Goal: Contribute content

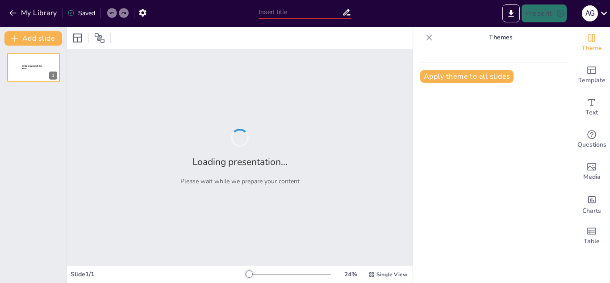
type input "Salud y Bienestar Social: Prevención del Consumo de Sustancias en la Comunidad …"
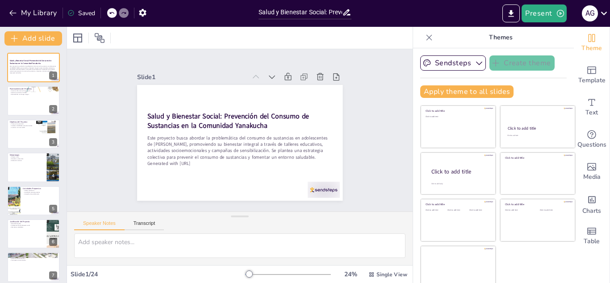
checkbox input "true"
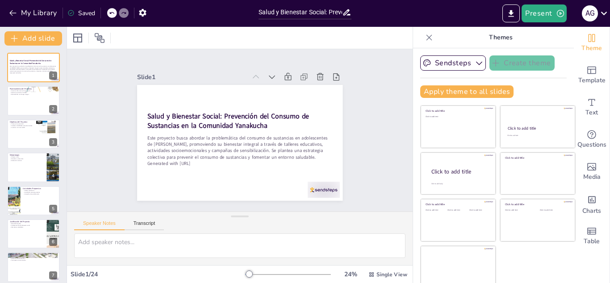
checkbox input "true"
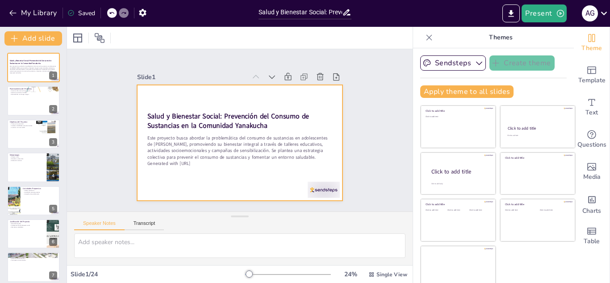
checkbox input "true"
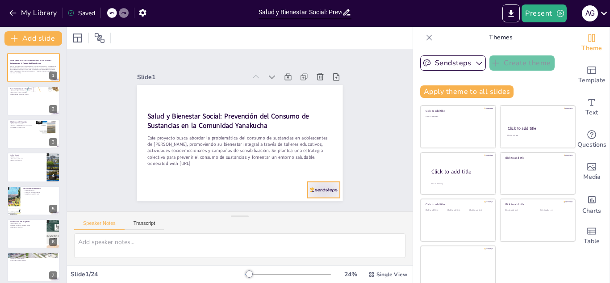
checkbox input "true"
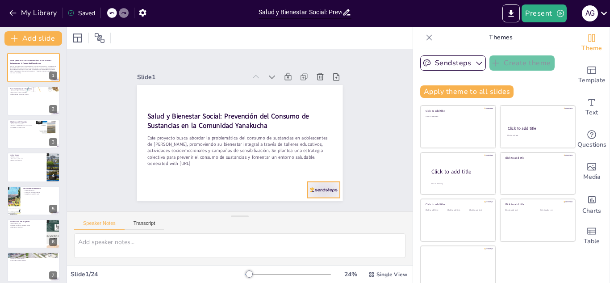
click at [314, 188] on div at bounding box center [316, 197] width 33 height 19
checkbox input "true"
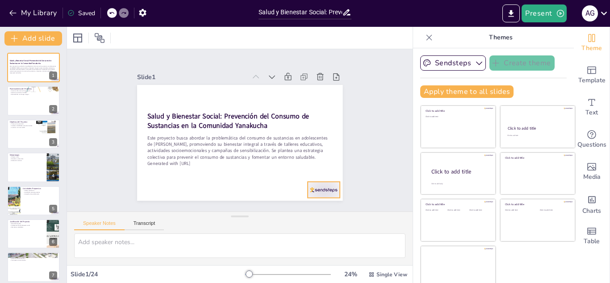
checkbox input "true"
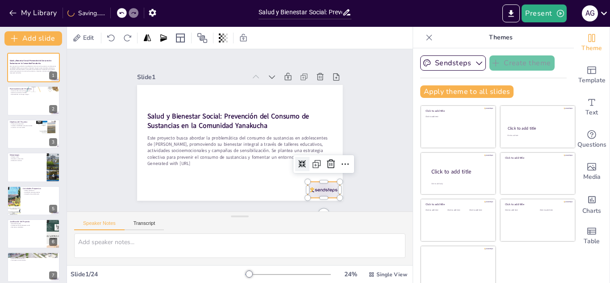
checkbox input "true"
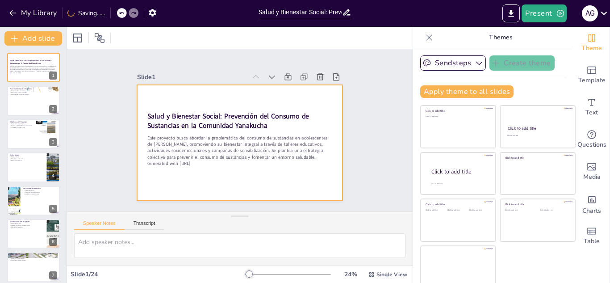
checkbox input "true"
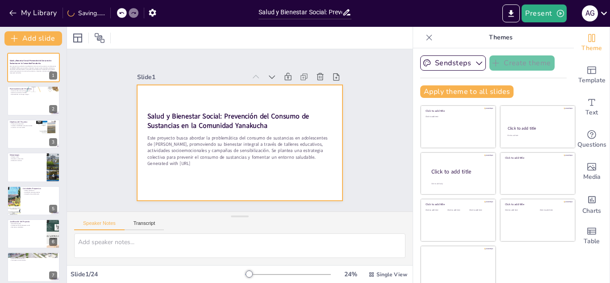
checkbox input "true"
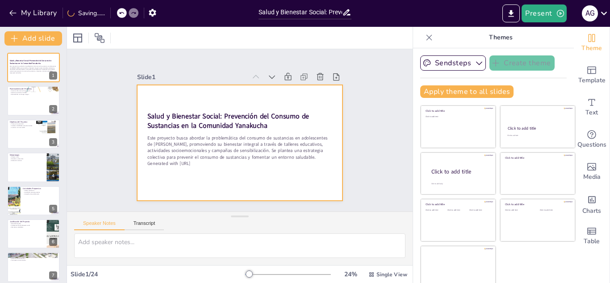
checkbox input "true"
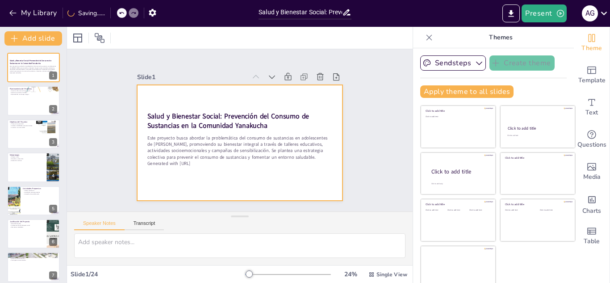
checkbox input "true"
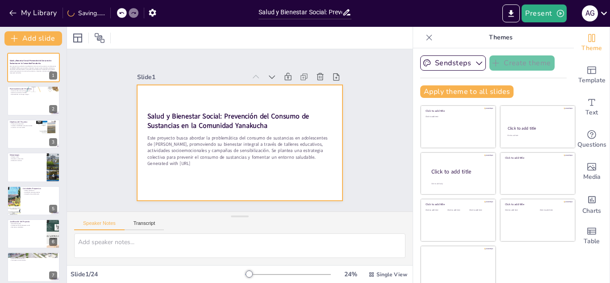
checkbox input "true"
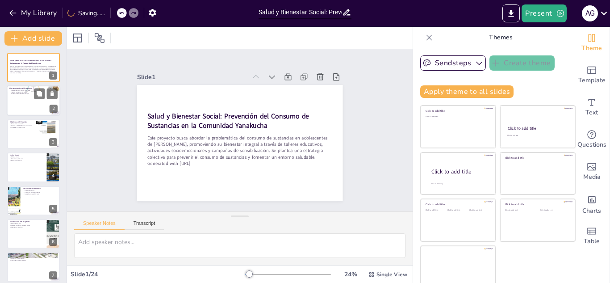
checkbox input "true"
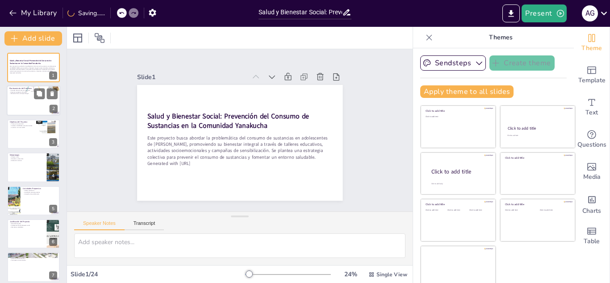
checkbox input "true"
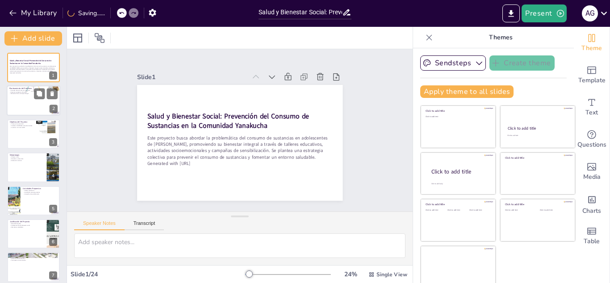
checkbox input "true"
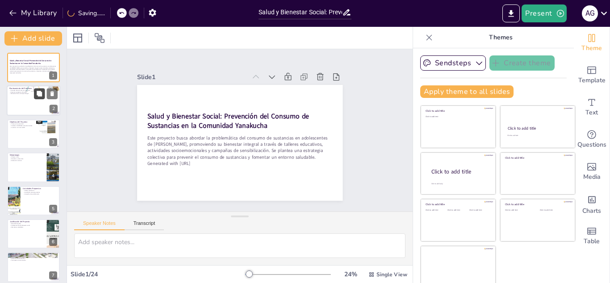
checkbox input "true"
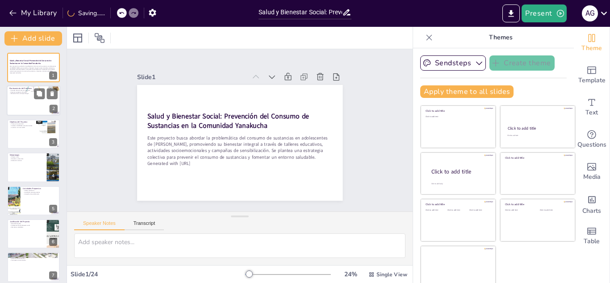
checkbox input "true"
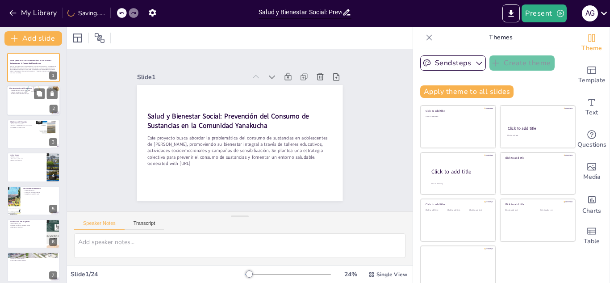
click at [21, 98] on div at bounding box center [34, 101] width 54 height 30
type textarea "Lo ipsumdo sit ametcon ad elitseddoe te incididuntut la et dolo magnaal eni adm…"
checkbox input "true"
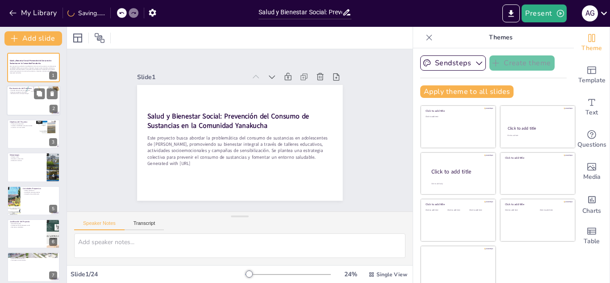
checkbox input "true"
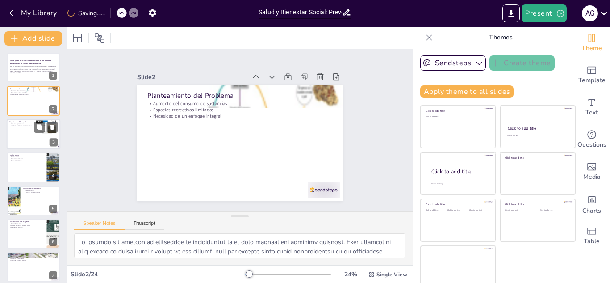
checkbox input "true"
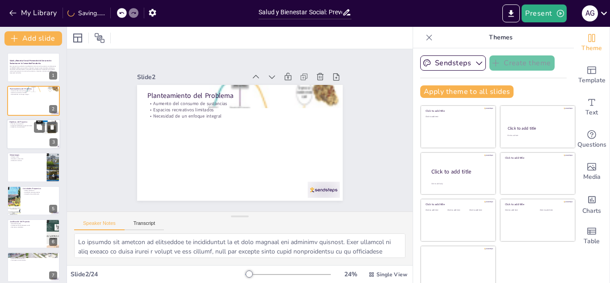
checkbox input "true"
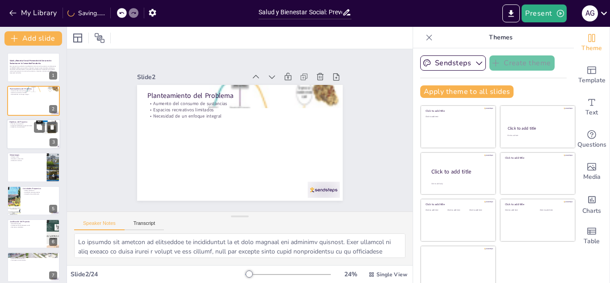
checkbox input "true"
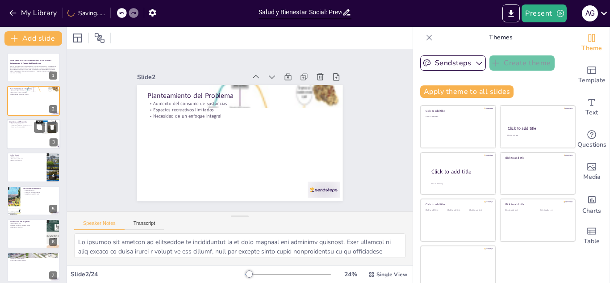
checkbox input "true"
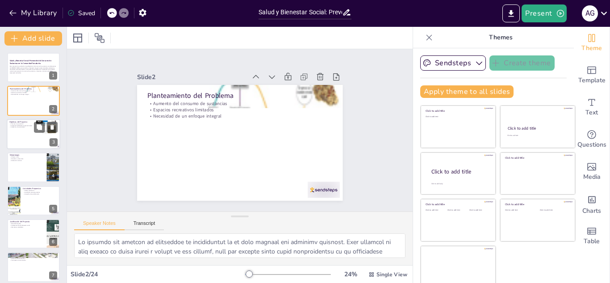
click at [22, 138] on div at bounding box center [34, 134] width 54 height 30
type textarea "Loremips do sitametcon adi elitsed do eiusmodtem in ut laboreet doloremagna ali…"
checkbox input "true"
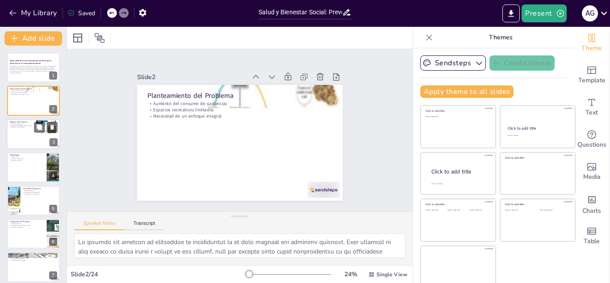
checkbox input "true"
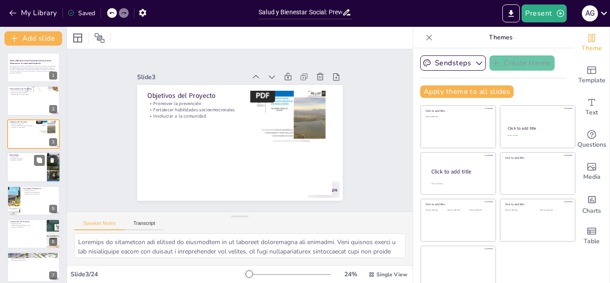
checkbox input "true"
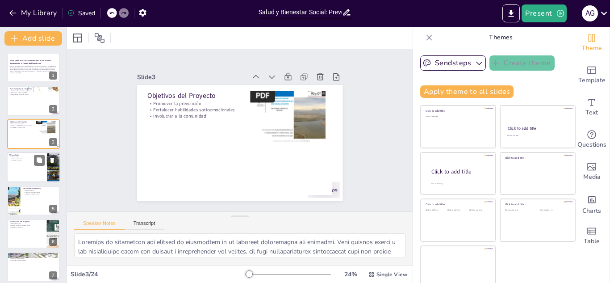
checkbox input "true"
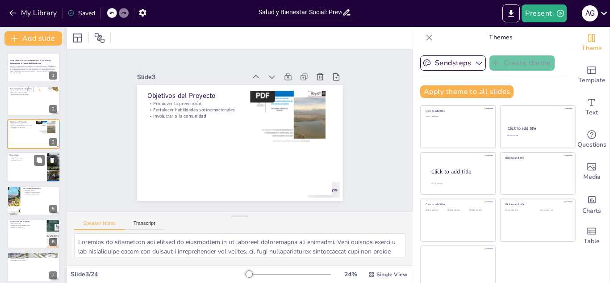
checkbox input "true"
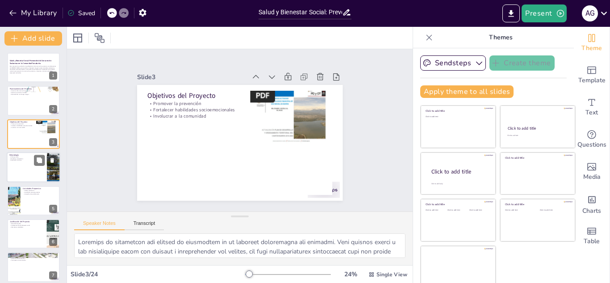
checkbox input "true"
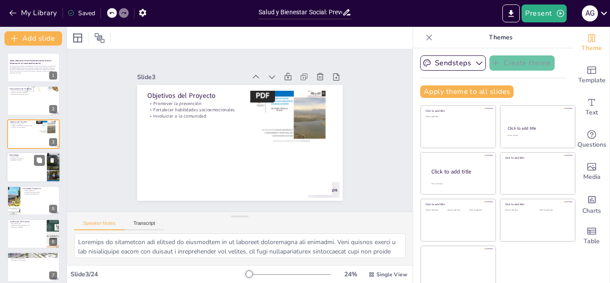
click at [29, 169] on div at bounding box center [34, 167] width 54 height 30
type textarea "Lo ipsumdo sitam co ad elitseddoei tem incididu utlabor etdolor mag aliquaenima…"
checkbox input "true"
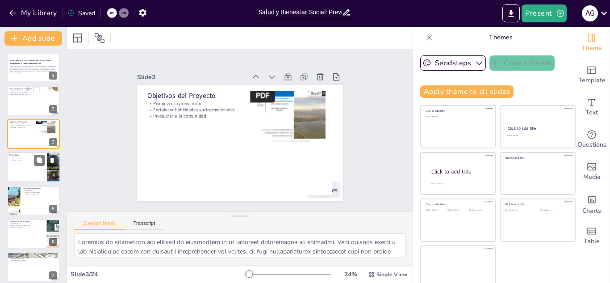
checkbox input "true"
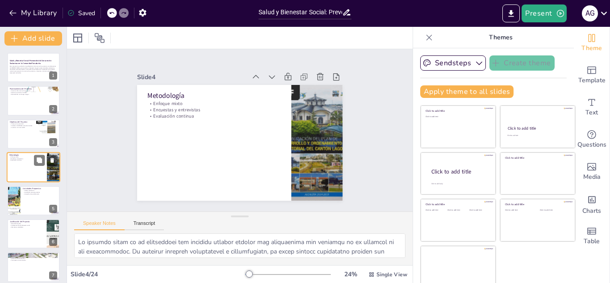
scroll to position [3, 0]
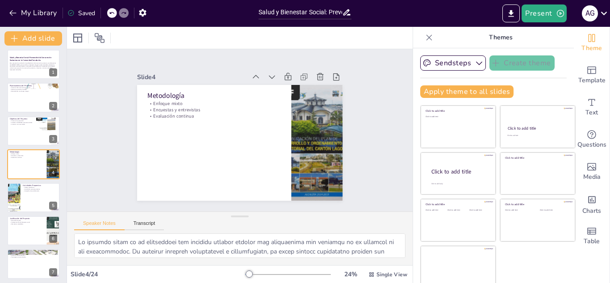
checkbox input "true"
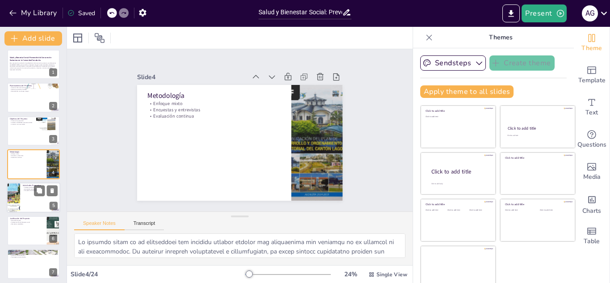
checkbox input "true"
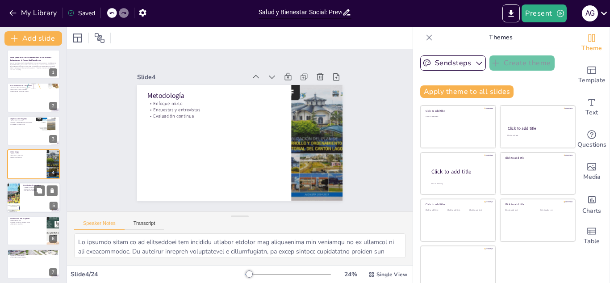
checkbox input "true"
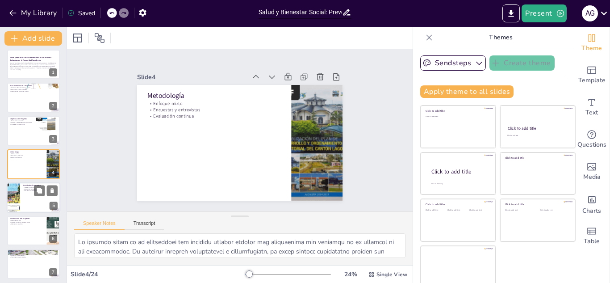
checkbox input "true"
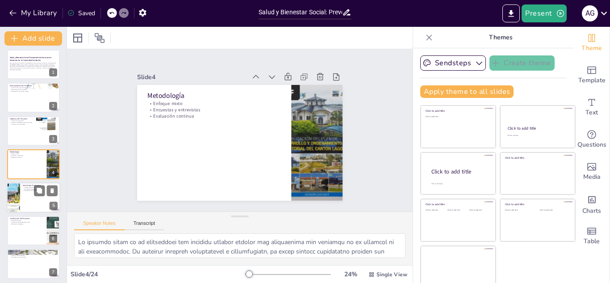
checkbox input "true"
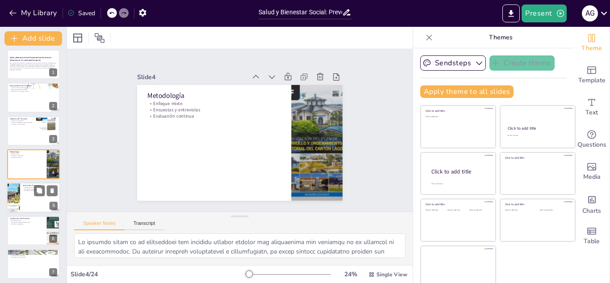
checkbox input "true"
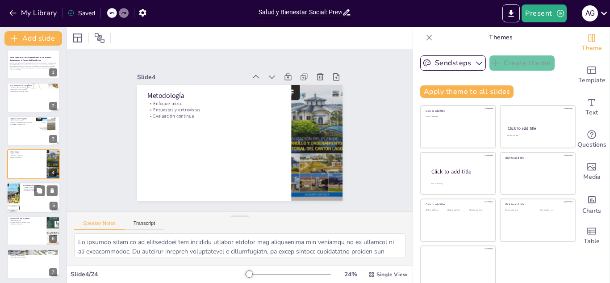
checkbox input "true"
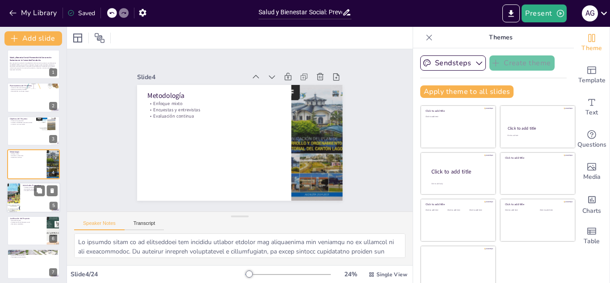
click at [29, 198] on div at bounding box center [34, 197] width 54 height 30
type textarea "Lor ipsumdol sitametcon adi eli se doe temporincid utlaboree dol magnaali. Enim…"
checkbox input "true"
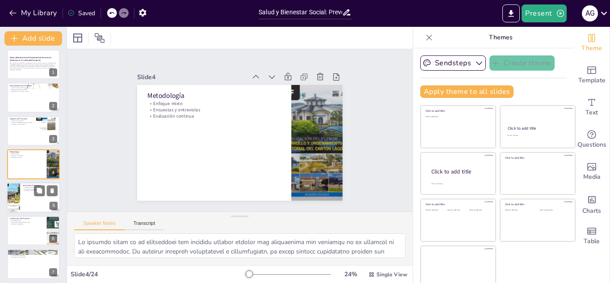
checkbox input "true"
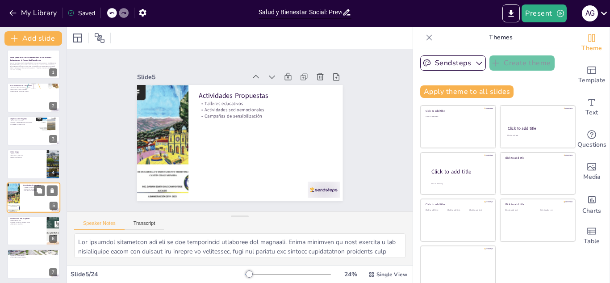
scroll to position [36, 0]
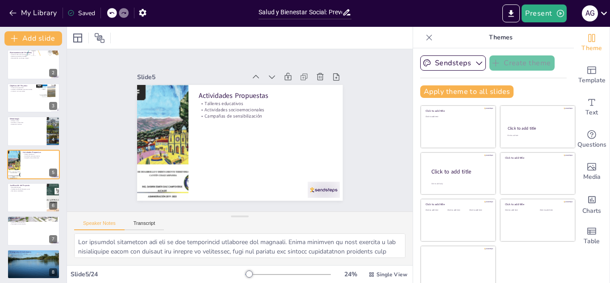
checkbox input "true"
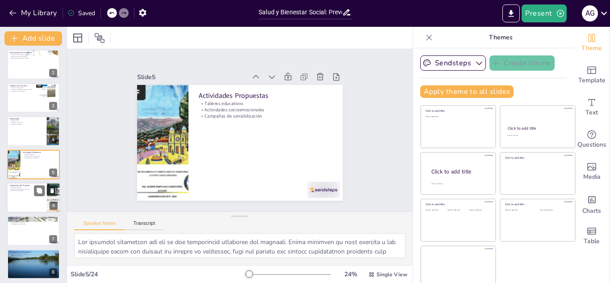
checkbox input "true"
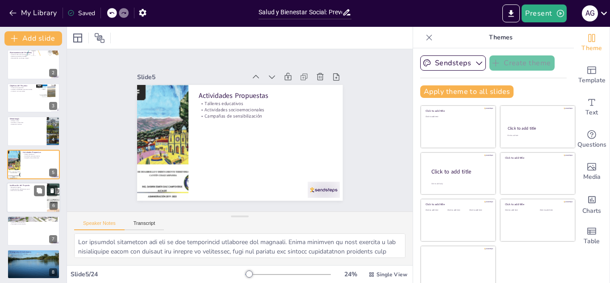
click at [21, 200] on div at bounding box center [34, 197] width 54 height 30
type textarea "Lo ipsumdolo sitamet co adipisc el seddoei te incididunt ut laboreetdolo ma ali…"
checkbox input "true"
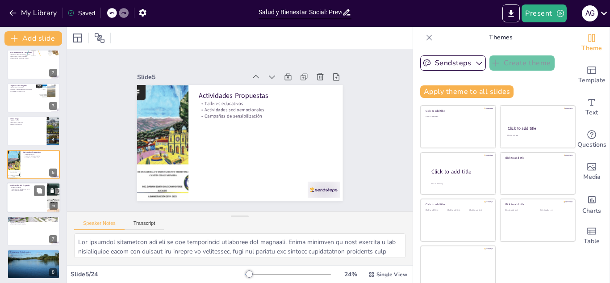
checkbox input "true"
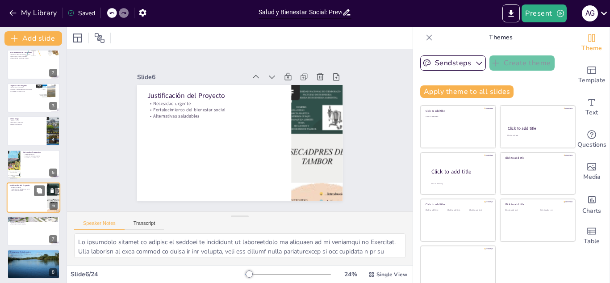
scroll to position [70, 0]
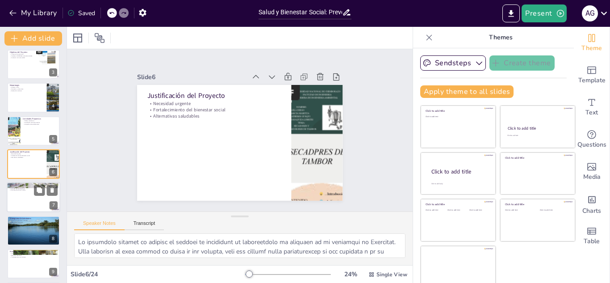
click at [21, 207] on div at bounding box center [34, 197] width 54 height 30
type textarea "Lo ipsumdolors ame consect ad elitseddoe te inc ut lab etdolorema ali enimadmin…"
checkbox input "true"
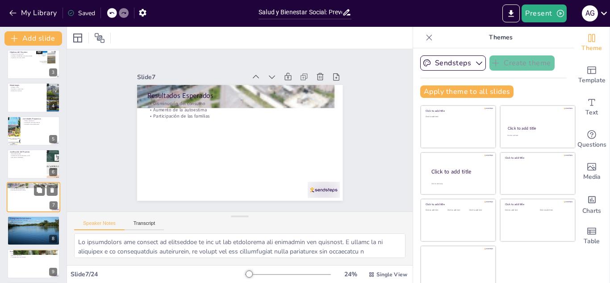
scroll to position [103, 0]
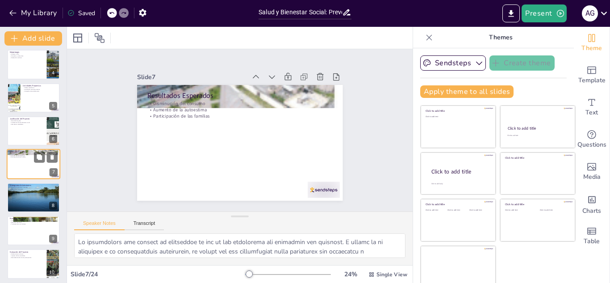
click at [21, 207] on div at bounding box center [33, 197] width 53 height 47
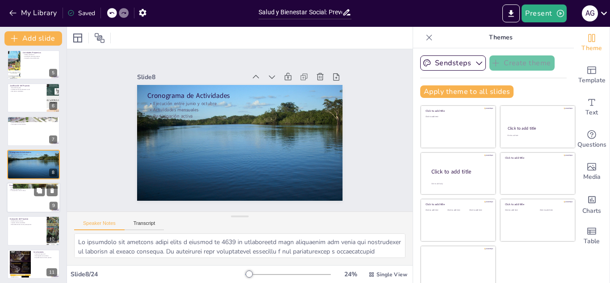
click at [21, 200] on div at bounding box center [34, 197] width 54 height 30
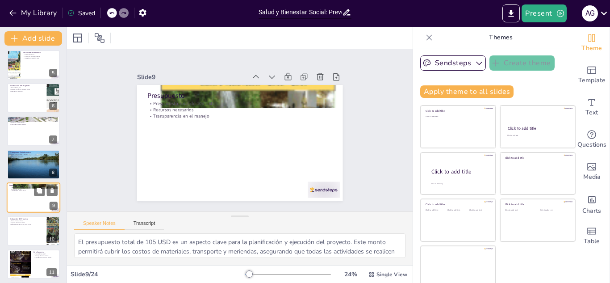
scroll to position [169, 0]
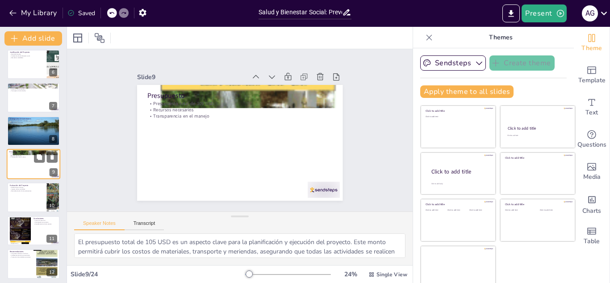
click at [21, 200] on div at bounding box center [33, 196] width 53 height 29
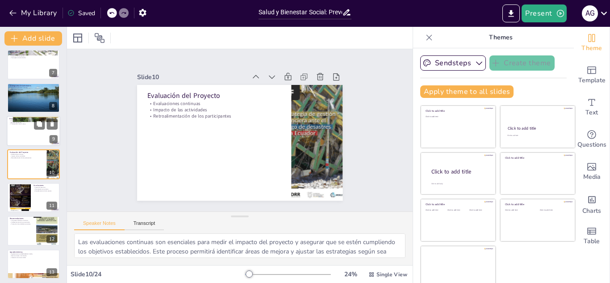
click at [21, 200] on div at bounding box center [20, 197] width 21 height 28
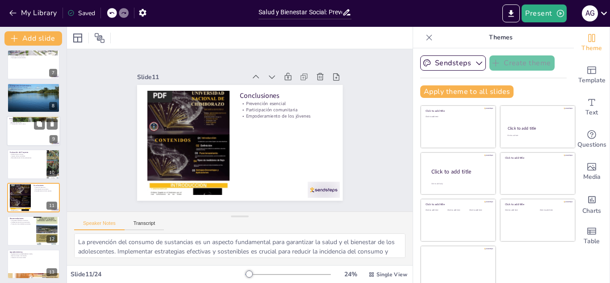
scroll to position [235, 0]
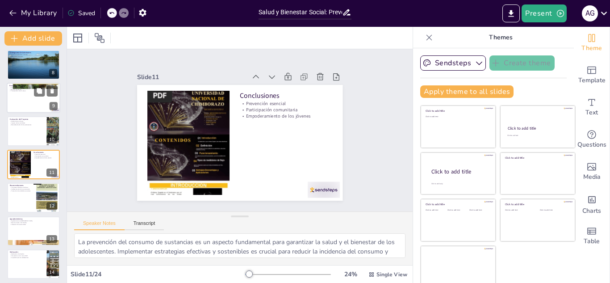
click at [21, 200] on div at bounding box center [33, 197] width 53 height 29
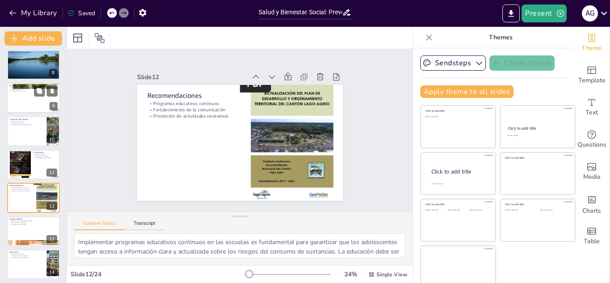
scroll to position [269, 0]
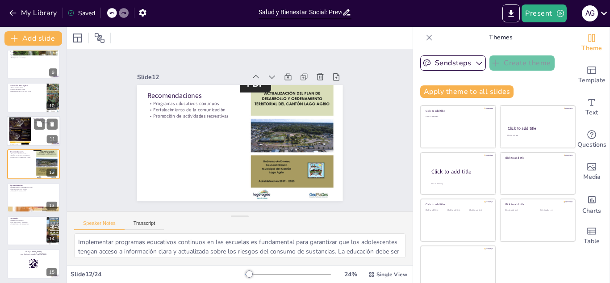
click at [21, 135] on div at bounding box center [19, 130] width 21 height 29
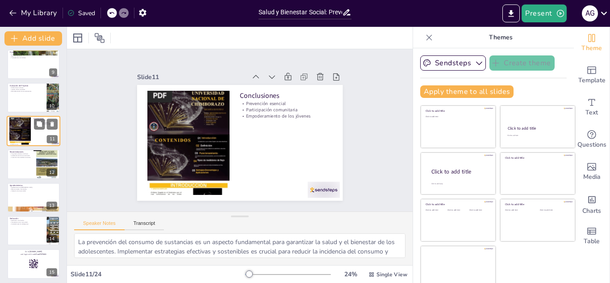
scroll to position [235, 0]
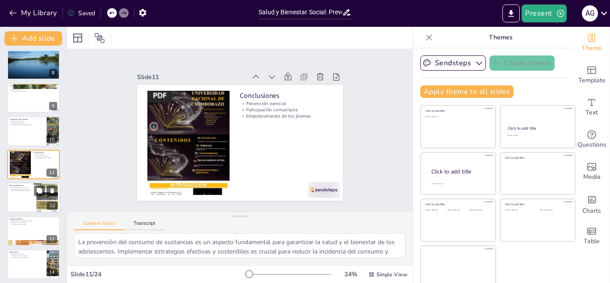
click at [23, 190] on p "Promoción de actividades recreativas" at bounding box center [19, 191] width 21 height 2
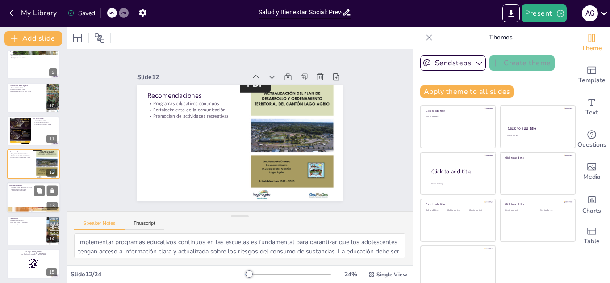
click at [23, 199] on div at bounding box center [34, 197] width 54 height 30
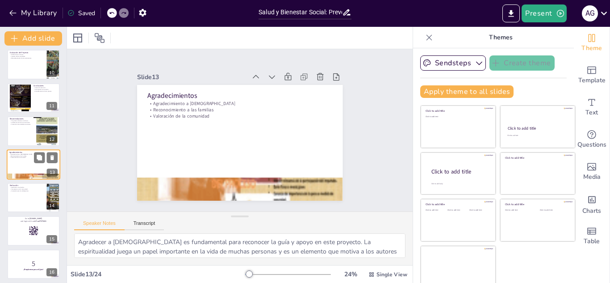
click at [23, 199] on div at bounding box center [33, 197] width 53 height 29
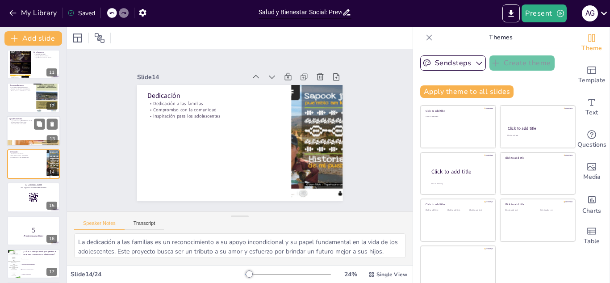
click at [23, 199] on div at bounding box center [33, 196] width 53 height 29
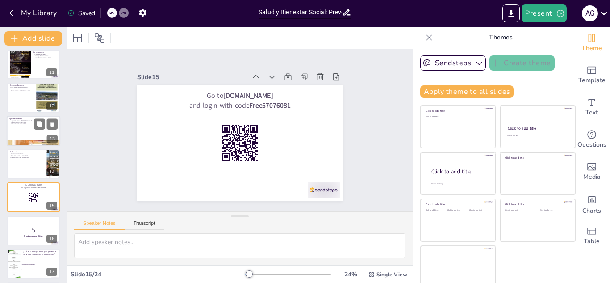
scroll to position [368, 0]
